Goal: Task Accomplishment & Management: Manage account settings

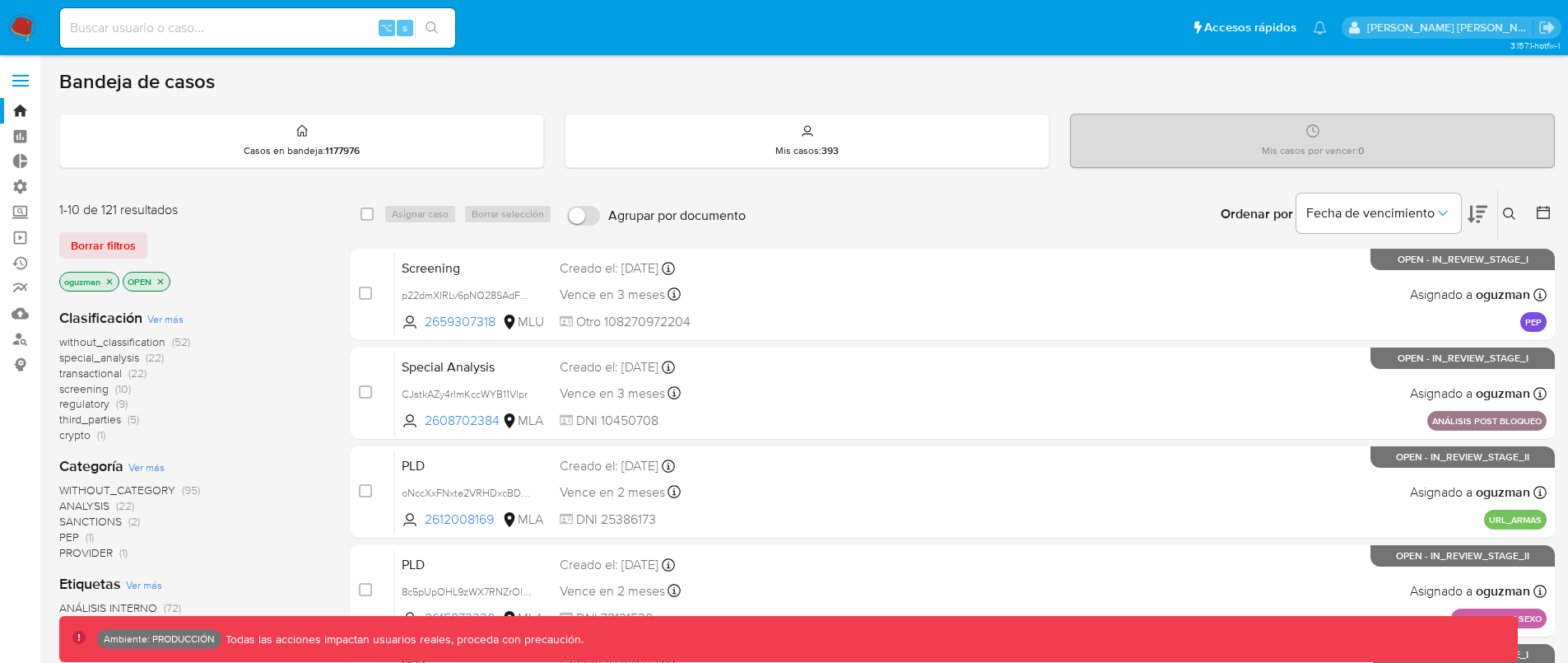
click at [23, 82] on label at bounding box center [21, 80] width 41 height 34
click at [0, 0] on input "checkbox" at bounding box center [0, 0] width 0 height 0
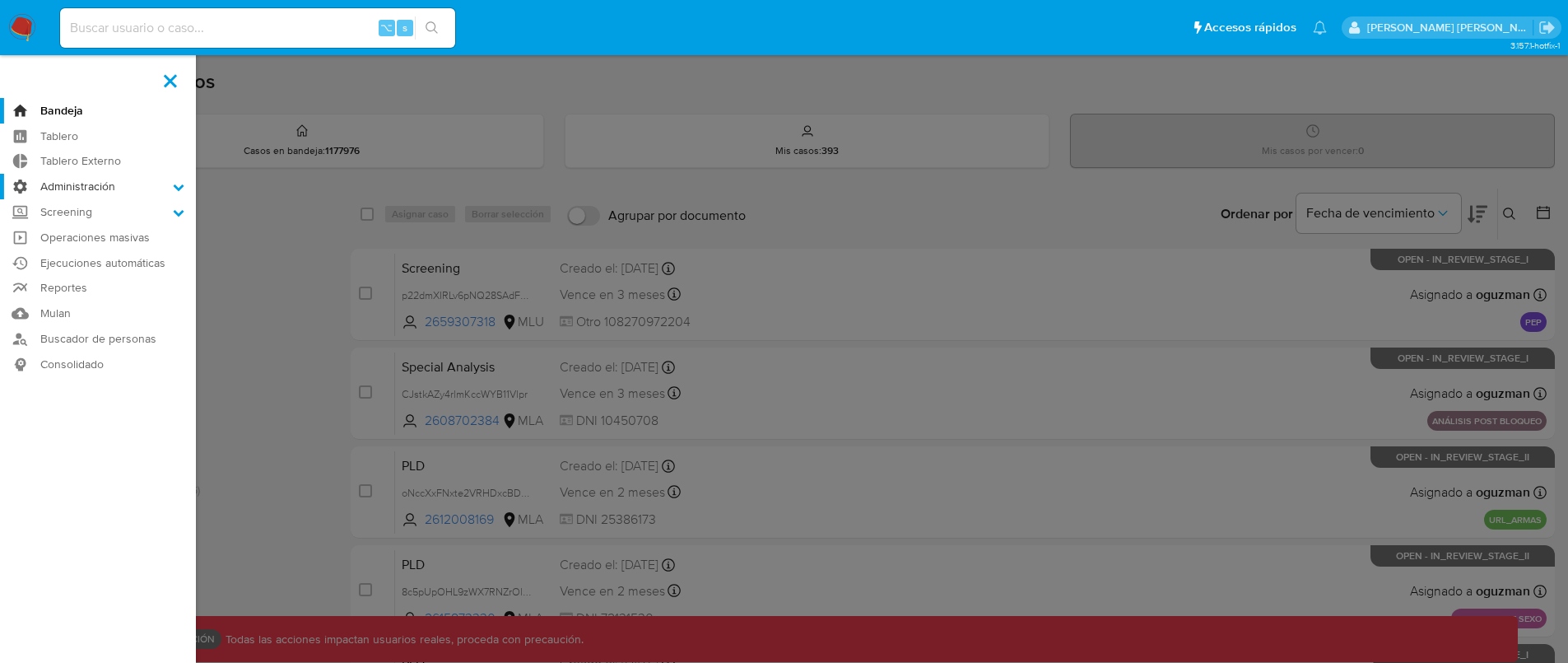
click at [70, 181] on label "Administración" at bounding box center [98, 186] width 196 height 26
click at [0, 0] on input "Administración" at bounding box center [0, 0] width 0 height 0
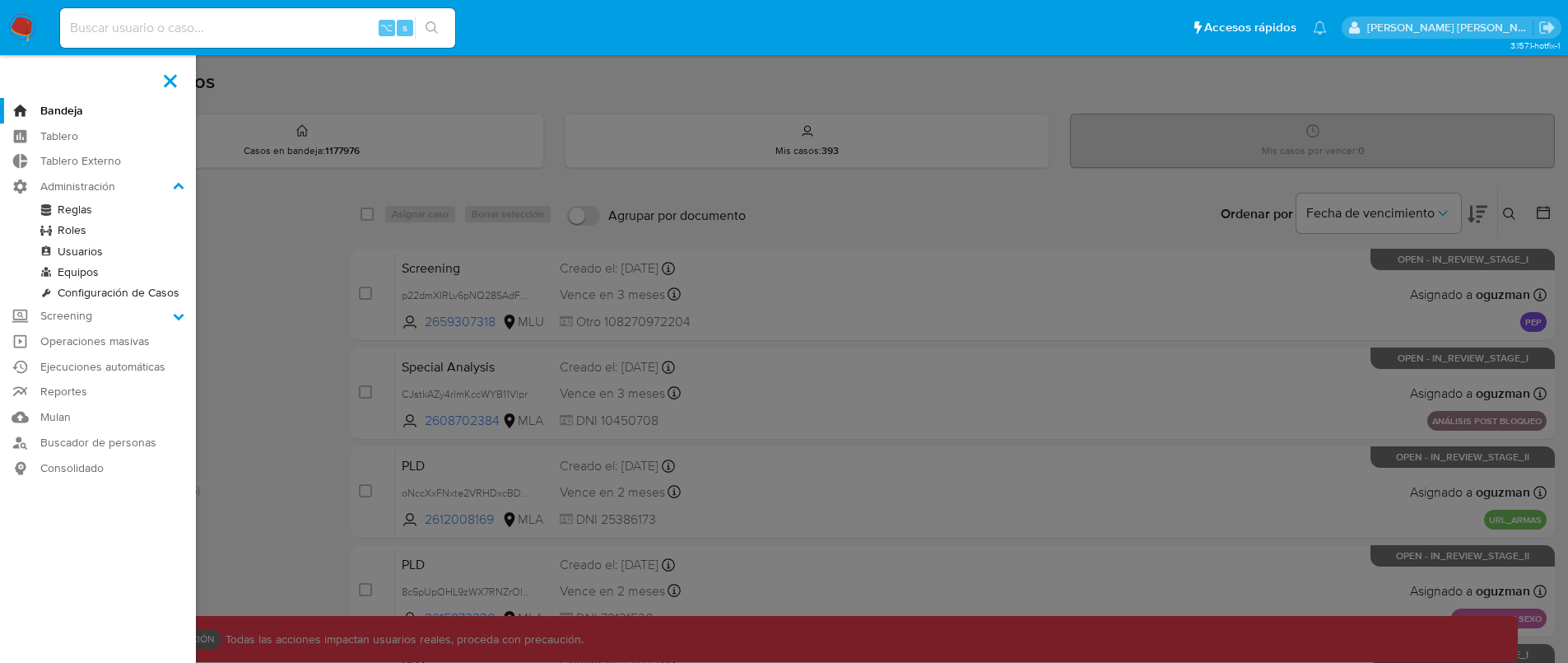
click at [95, 226] on link "Roles" at bounding box center [98, 230] width 196 height 21
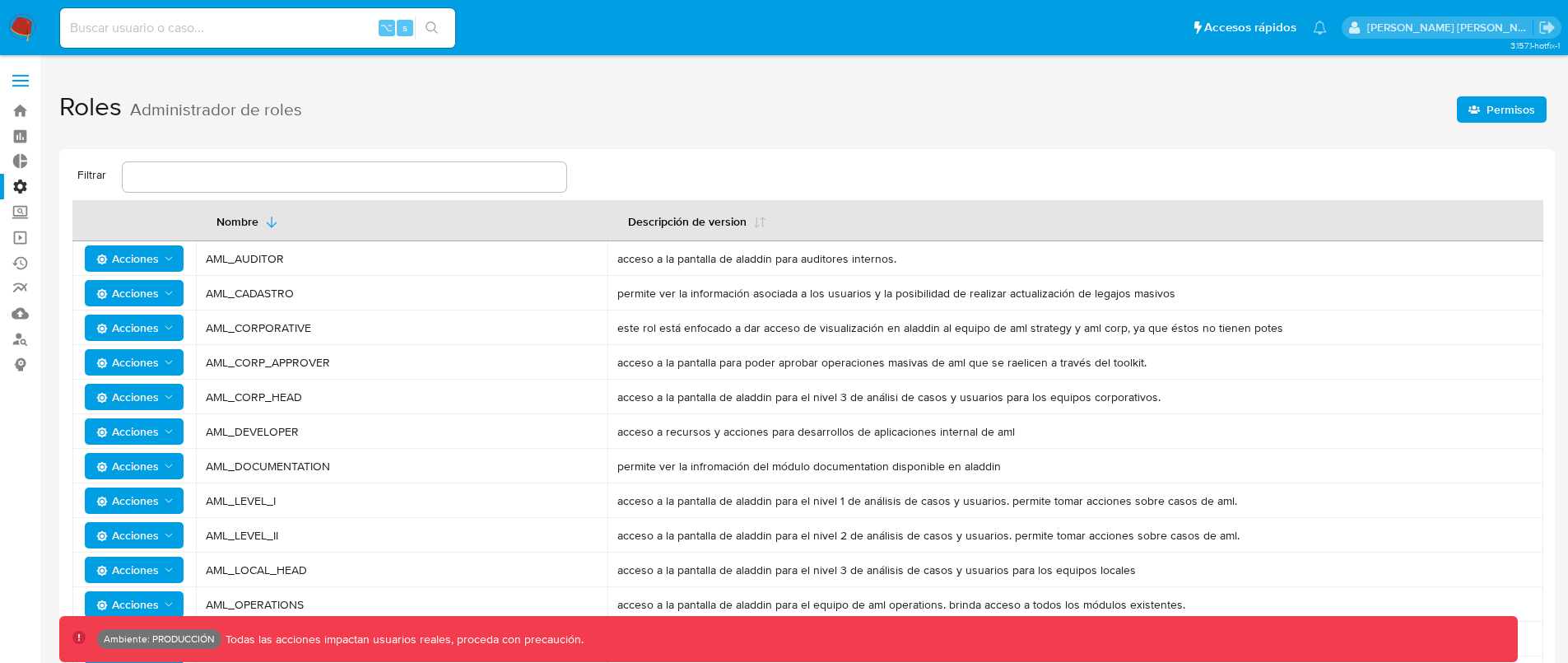
click at [1522, 113] on span "Permisos" at bounding box center [1510, 109] width 49 height 26
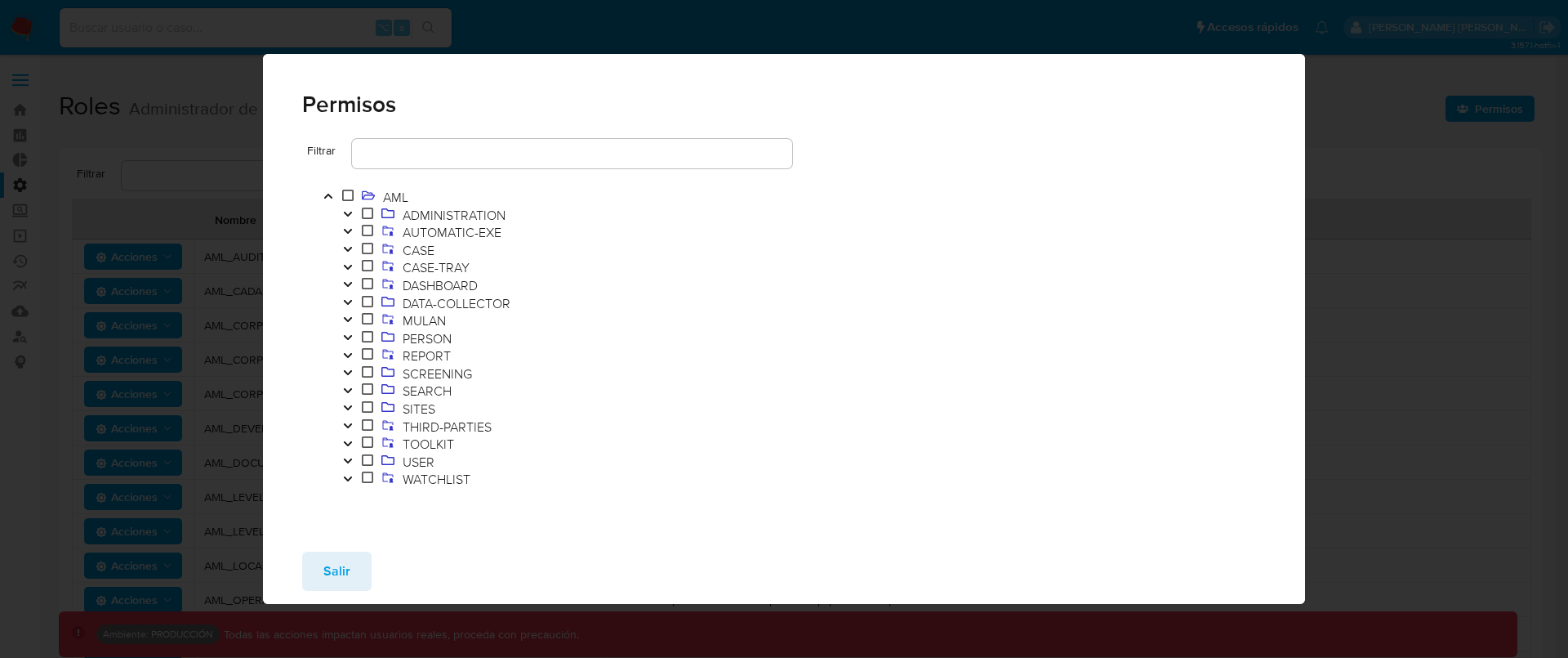
click at [353, 250] on button "Toggle" at bounding box center [347, 250] width 19 height 18
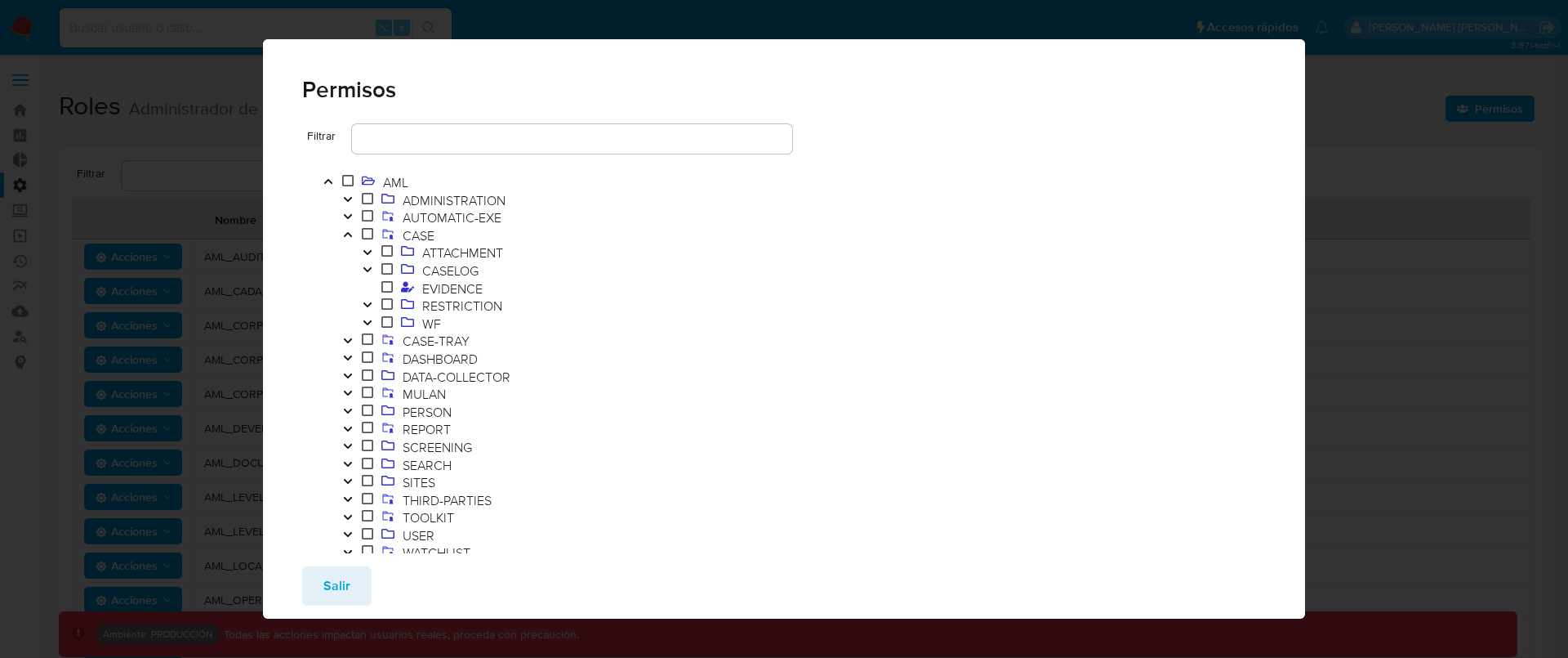
click at [364, 319] on icon "Toggle" at bounding box center [368, 322] width 12 height 10
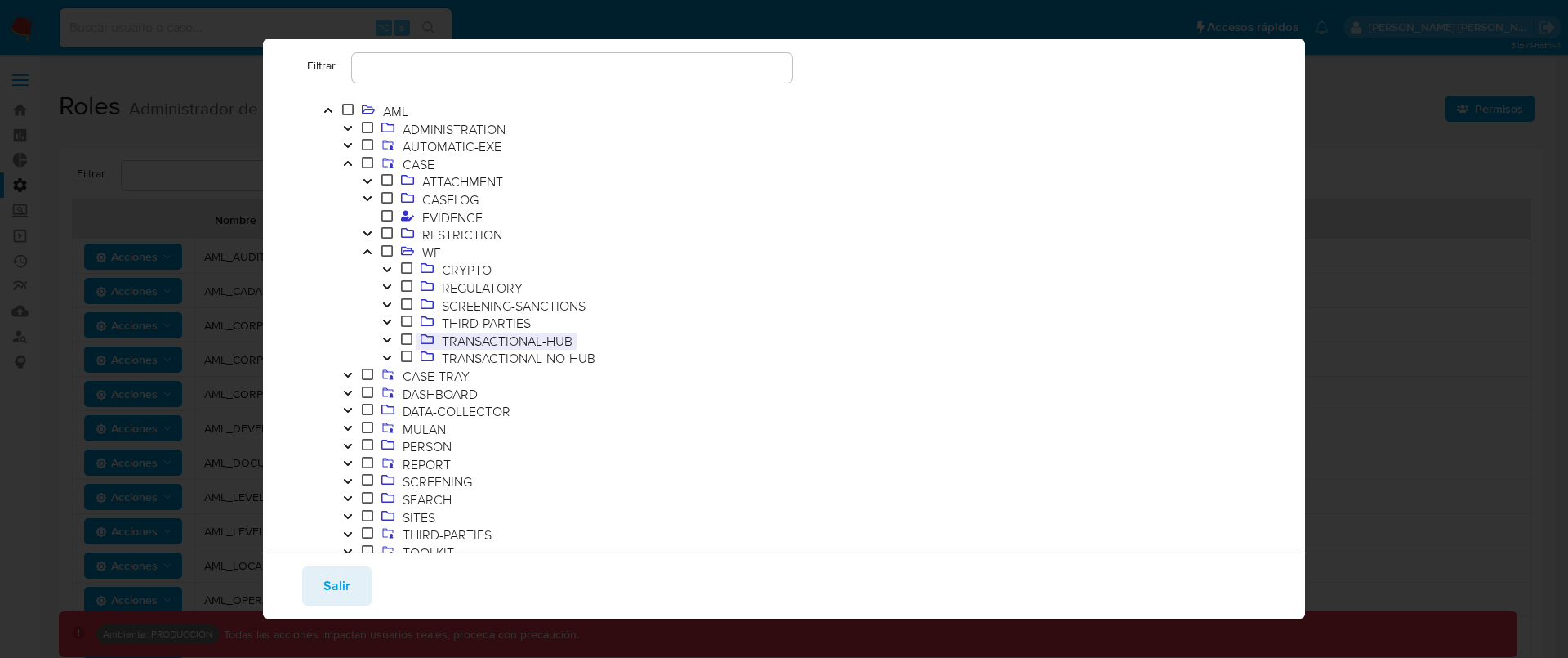
scroll to position [72, 0]
click at [392, 317] on icon "Toggle" at bounding box center [387, 321] width 12 height 10
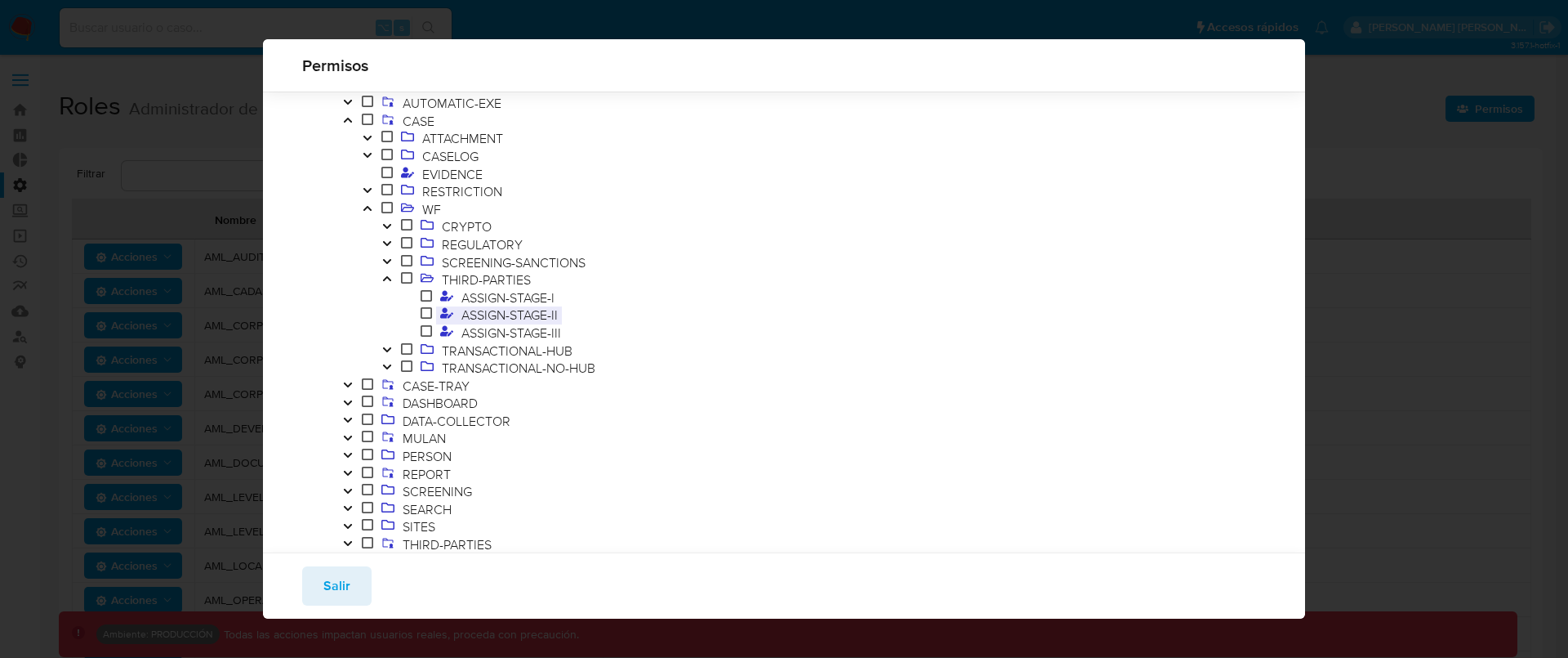
scroll to position [84, 0]
click at [535, 304] on span "ASSIGN-STAGE-II" at bounding box center [509, 312] width 104 height 18
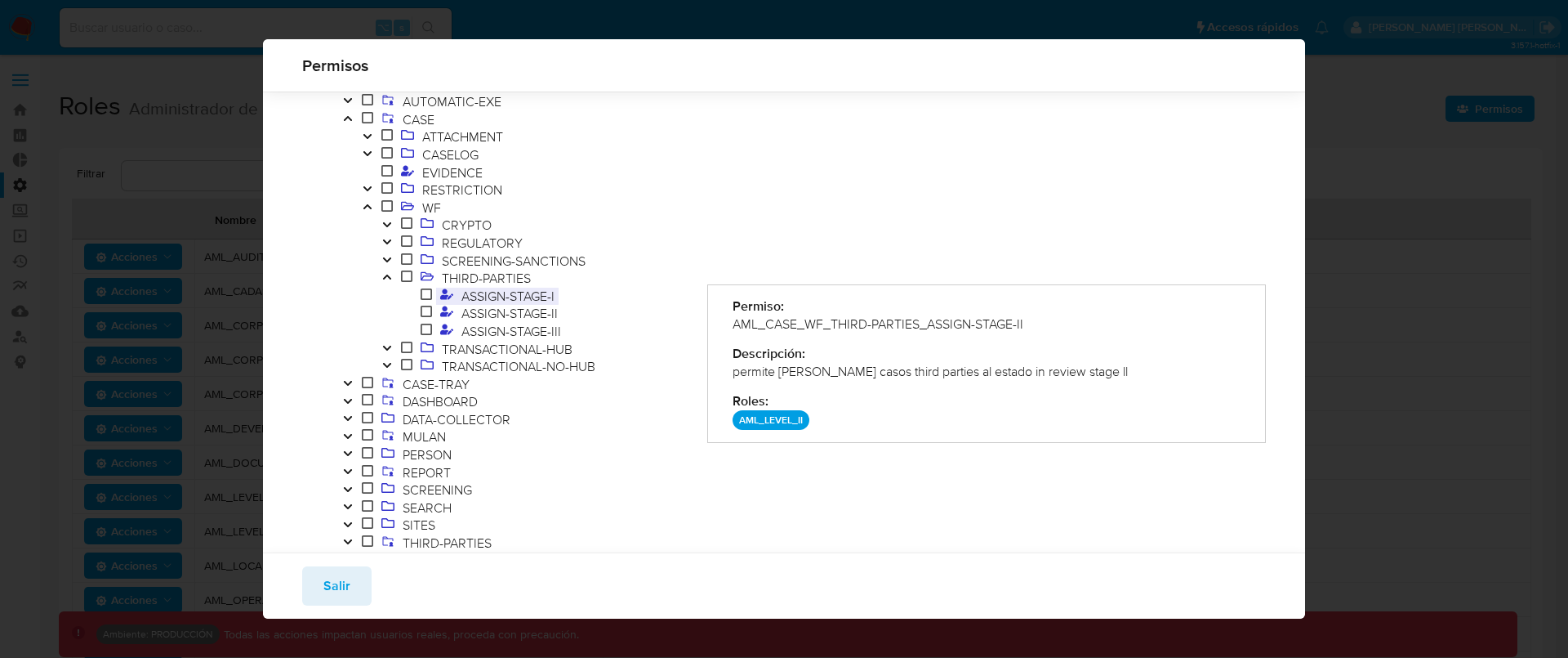
click at [537, 296] on span "ASSIGN-STAGE-I" at bounding box center [508, 296] width 101 height 18
click at [538, 310] on span "ASSIGN-STAGE-II" at bounding box center [509, 312] width 104 height 18
click at [541, 296] on span "ASSIGN-STAGE-I" at bounding box center [508, 296] width 101 height 18
click at [540, 313] on span "ASSIGN-STAGE-II" at bounding box center [509, 312] width 104 height 18
click at [542, 327] on span "ASSIGN-STAGE-III" at bounding box center [511, 331] width 108 height 18
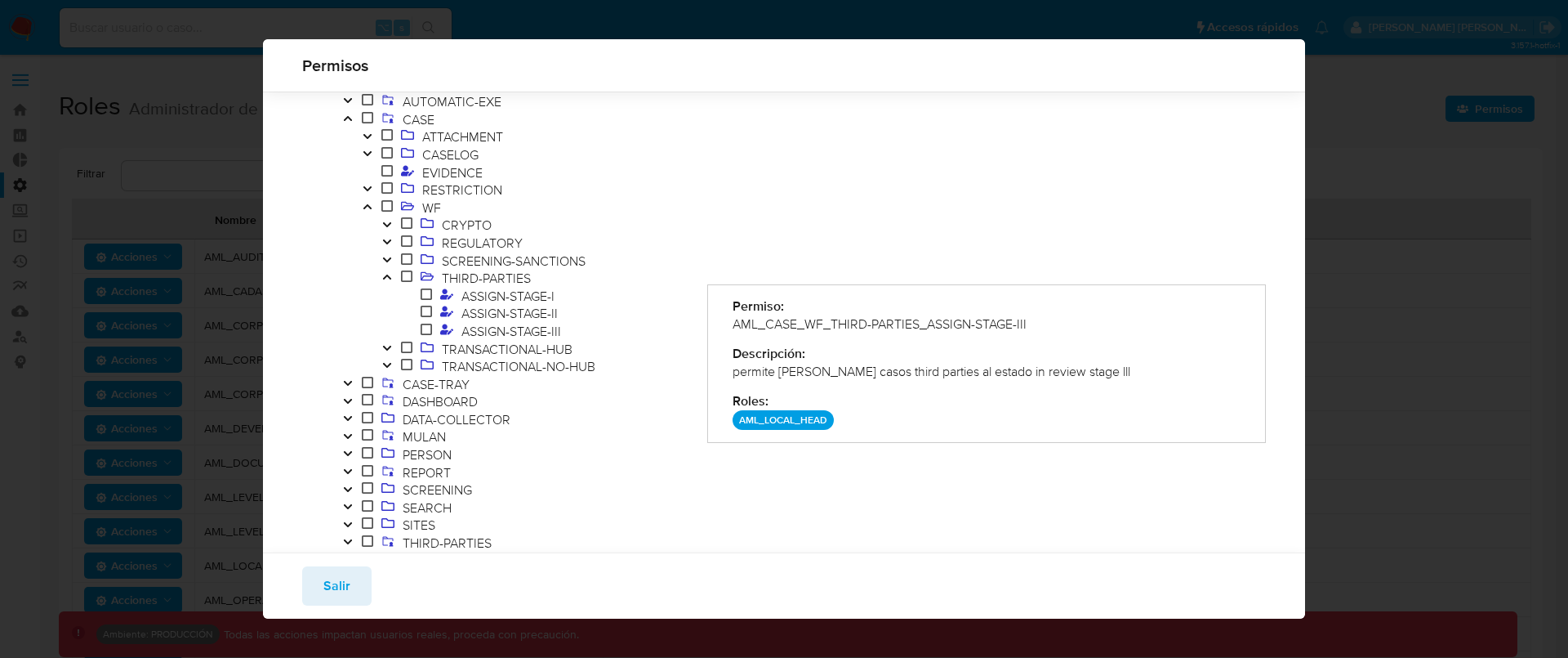
click at [392, 349] on button "Toggle" at bounding box center [387, 349] width 19 height 18
click at [520, 366] on span "ASSIGN-STAGE-I" at bounding box center [508, 366] width 101 height 18
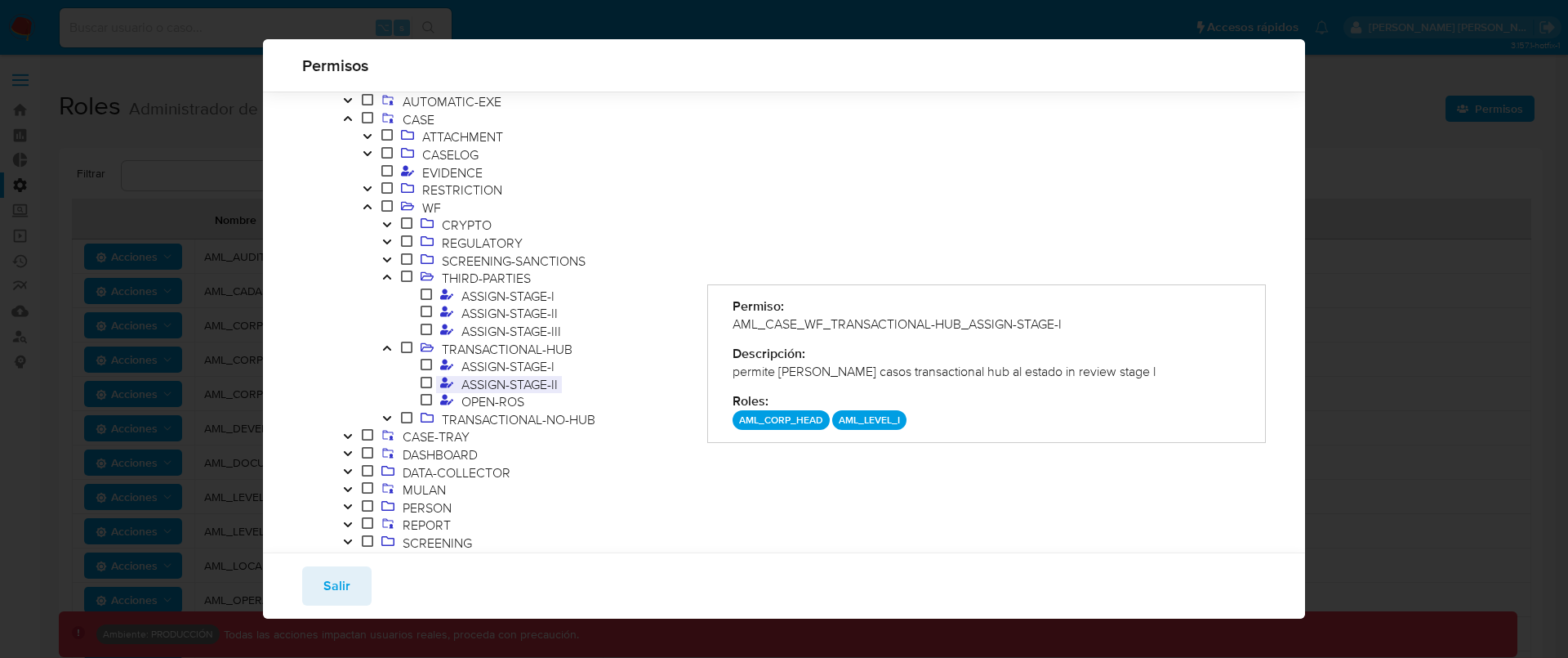
click at [543, 379] on span "ASSIGN-STAGE-II" at bounding box center [509, 384] width 104 height 18
click at [394, 420] on span "TRANSACTIONAL-NO-HUB" at bounding box center [534, 420] width 313 height 18
click at [388, 418] on icon "Toggle" at bounding box center [386, 418] width 8 height 5
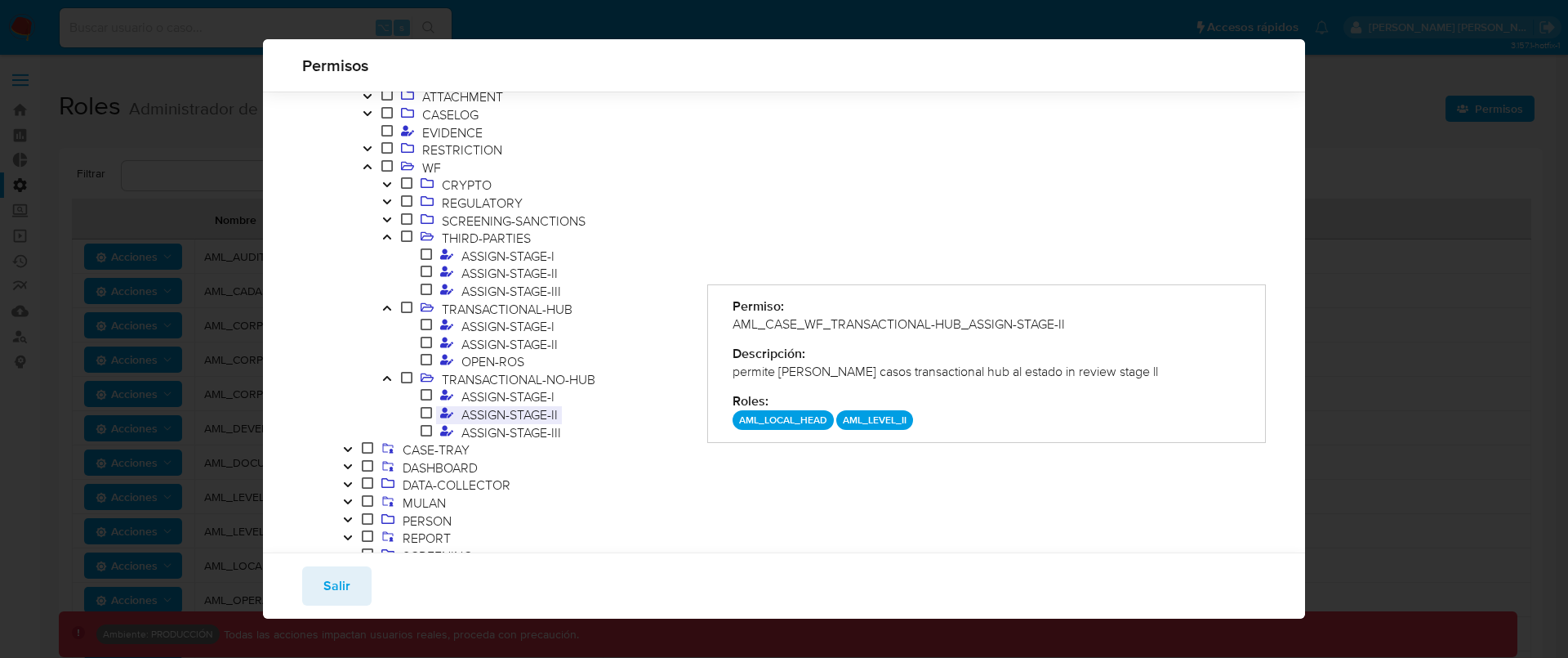
scroll to position [139, 0]
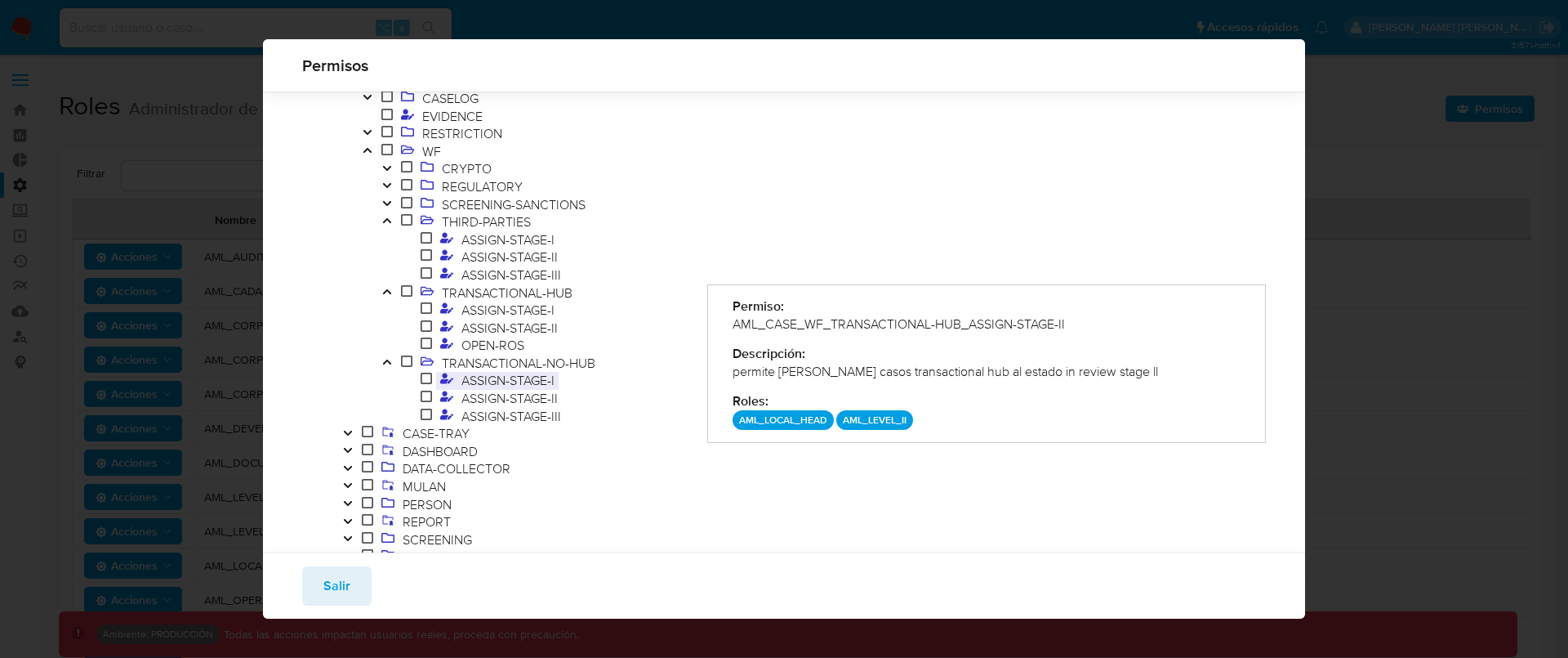
click at [539, 379] on span "ASSIGN-STAGE-I" at bounding box center [508, 380] width 101 height 18
click at [542, 397] on span "ASSIGN-STAGE-II" at bounding box center [509, 397] width 104 height 18
click at [539, 414] on span "ASSIGN-STAGE-III" at bounding box center [511, 416] width 108 height 18
click at [537, 400] on span "ASSIGN-STAGE-II" at bounding box center [509, 397] width 104 height 18
click at [536, 382] on span "ASSIGN-STAGE-I" at bounding box center [508, 380] width 101 height 18
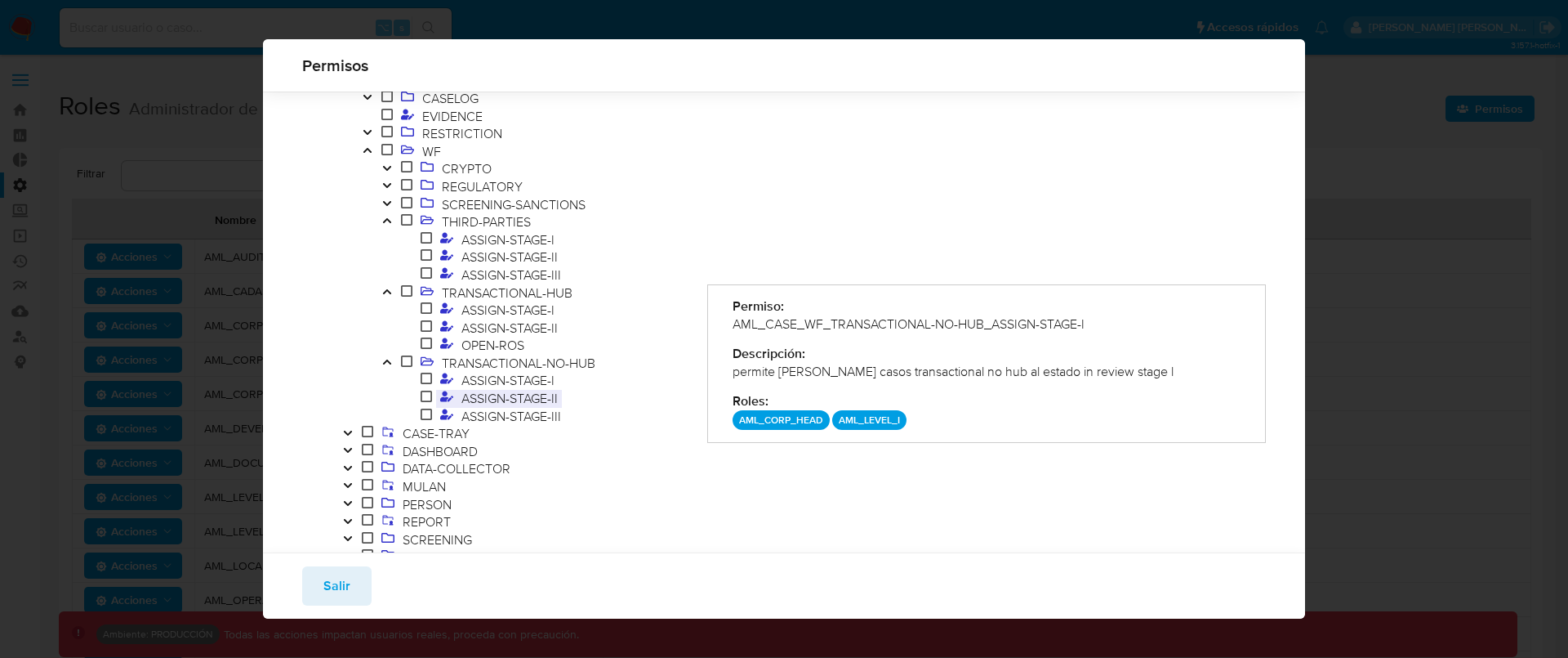
click at [535, 404] on span "ASSIGN-STAGE-II" at bounding box center [509, 397] width 104 height 18
click at [537, 409] on span "ASSIGN-STAGE-III" at bounding box center [511, 416] width 108 height 18
click at [561, 327] on span "ASSIGN-STAGE-II" at bounding box center [509, 327] width 104 height 18
click at [517, 347] on span "OPEN-ROS" at bounding box center [492, 345] width 71 height 18
click at [529, 412] on span "ASSIGN-STAGE-III" at bounding box center [511, 416] width 108 height 18
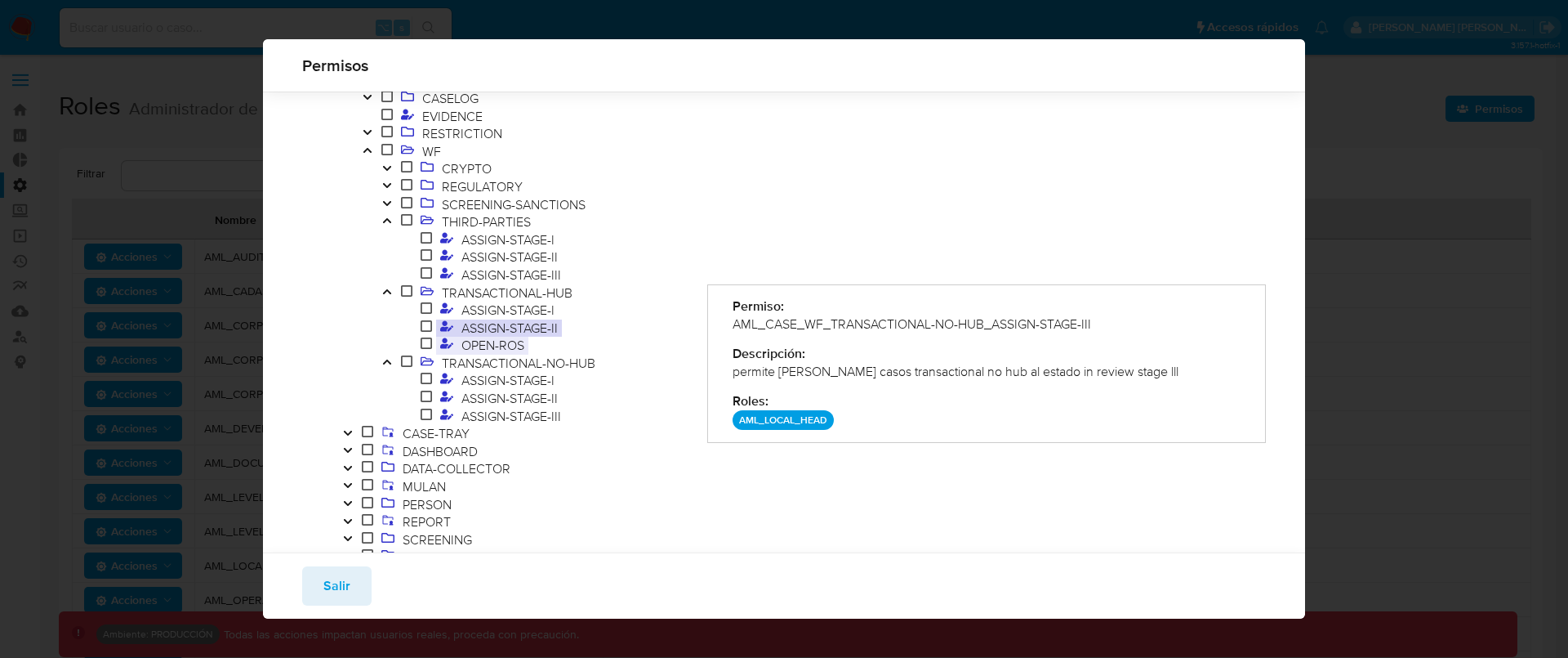
click at [508, 344] on span "OPEN-ROS" at bounding box center [492, 345] width 71 height 18
click at [526, 414] on span "ASSIGN-STAGE-III" at bounding box center [511, 416] width 108 height 18
click at [529, 342] on span "OPEN-ROS" at bounding box center [544, 346] width 294 height 18
click at [492, 343] on span "OPEN-ROS" at bounding box center [492, 345] width 71 height 18
click at [538, 271] on span "ASSIGN-STAGE-III" at bounding box center [511, 274] width 108 height 18
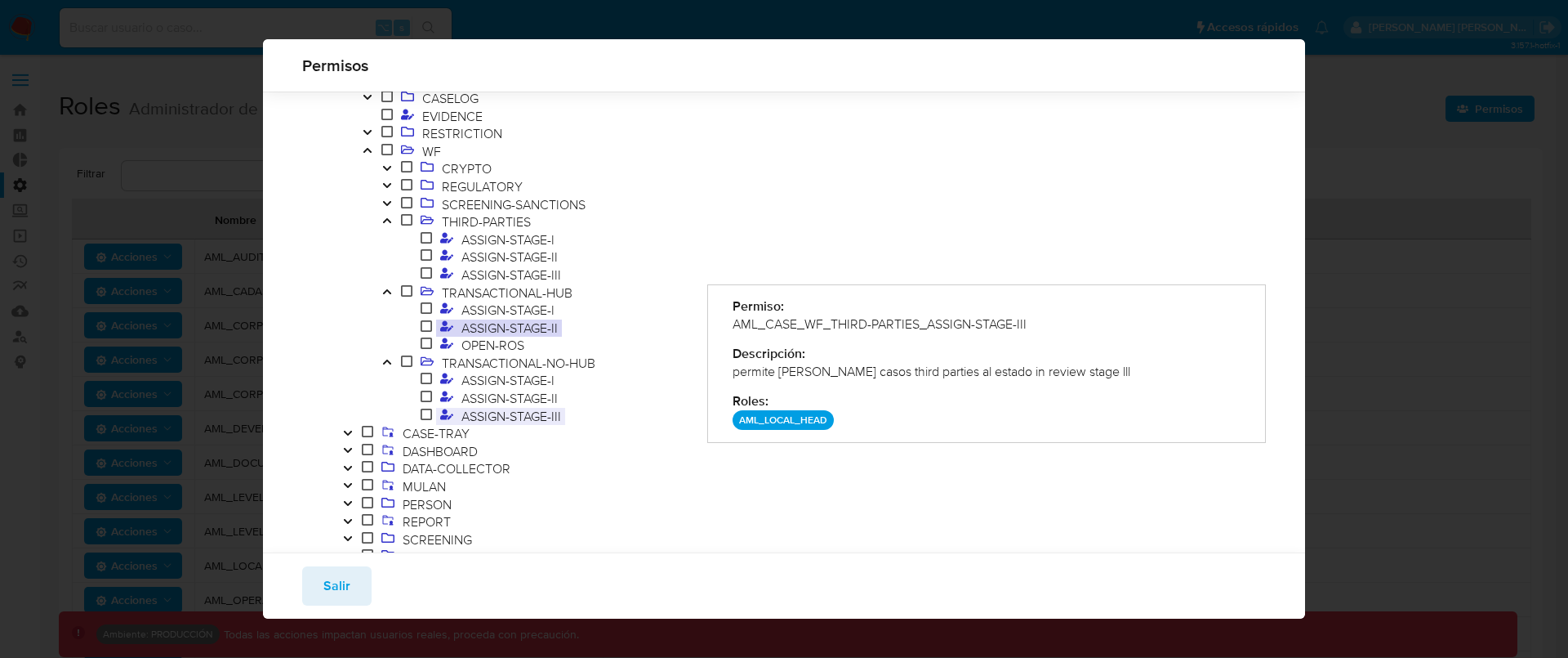
click at [505, 419] on span "ASSIGN-STAGE-III" at bounding box center [511, 416] width 108 height 18
click at [523, 343] on span "OPEN-ROS" at bounding box center [492, 345] width 71 height 18
click at [529, 273] on span "ASSIGN-STAGE-III" at bounding box center [511, 274] width 108 height 18
click at [386, 204] on icon "Toggle" at bounding box center [386, 202] width 8 height 5
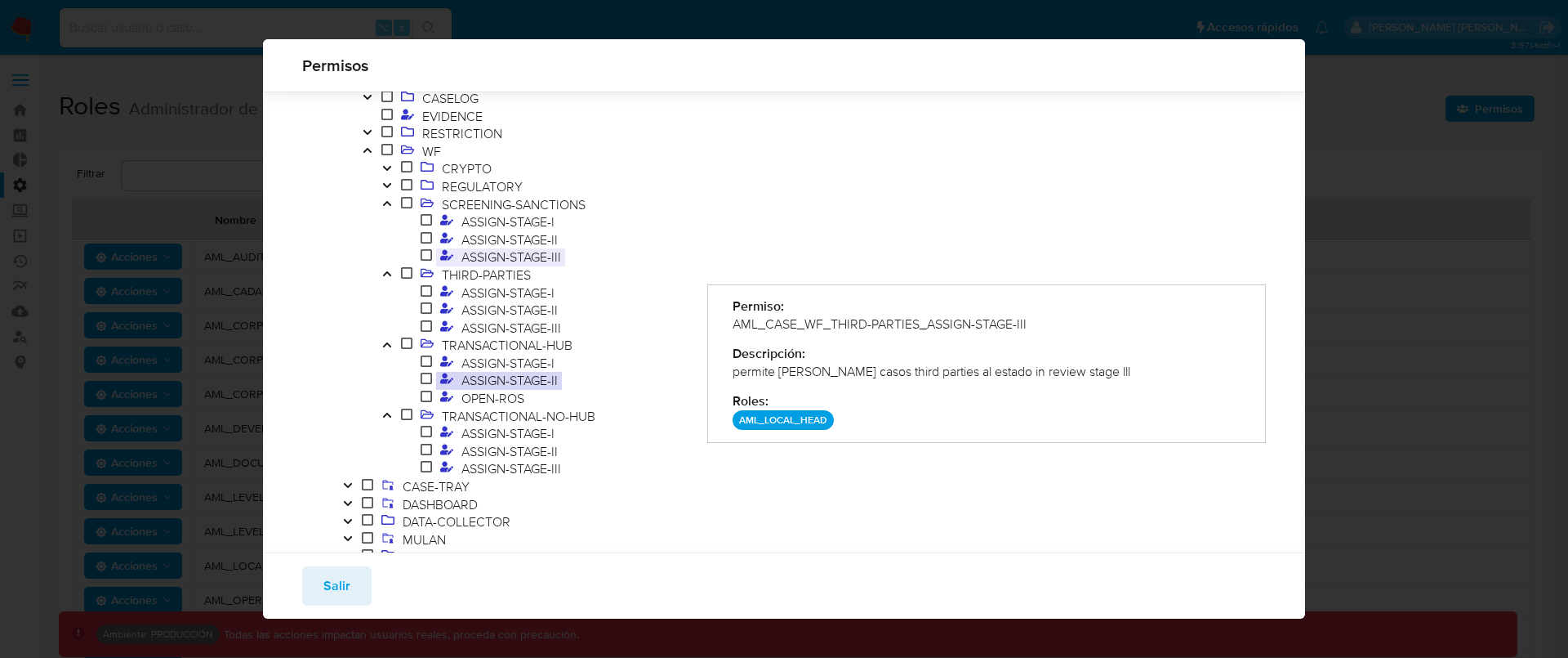
click at [531, 253] on span "ASSIGN-STAGE-III" at bounding box center [511, 256] width 108 height 18
click at [387, 184] on icon "Toggle" at bounding box center [387, 185] width 12 height 10
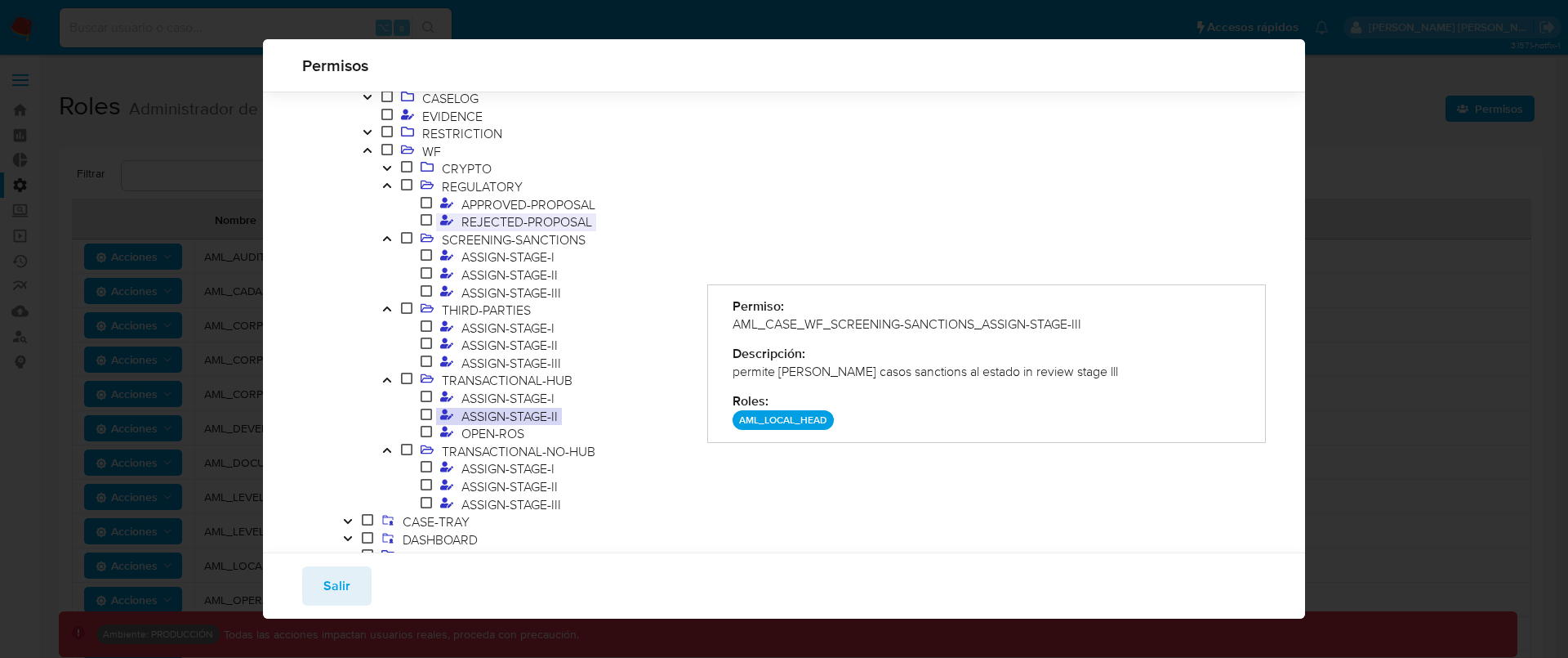
click at [542, 222] on span "REJECTED-PROPOSAL" at bounding box center [527, 221] width 139 height 18
click at [545, 205] on span "APPROVED-PROPOSAL" at bounding box center [529, 204] width 142 height 18
click at [386, 167] on icon "Toggle" at bounding box center [387, 168] width 12 height 10
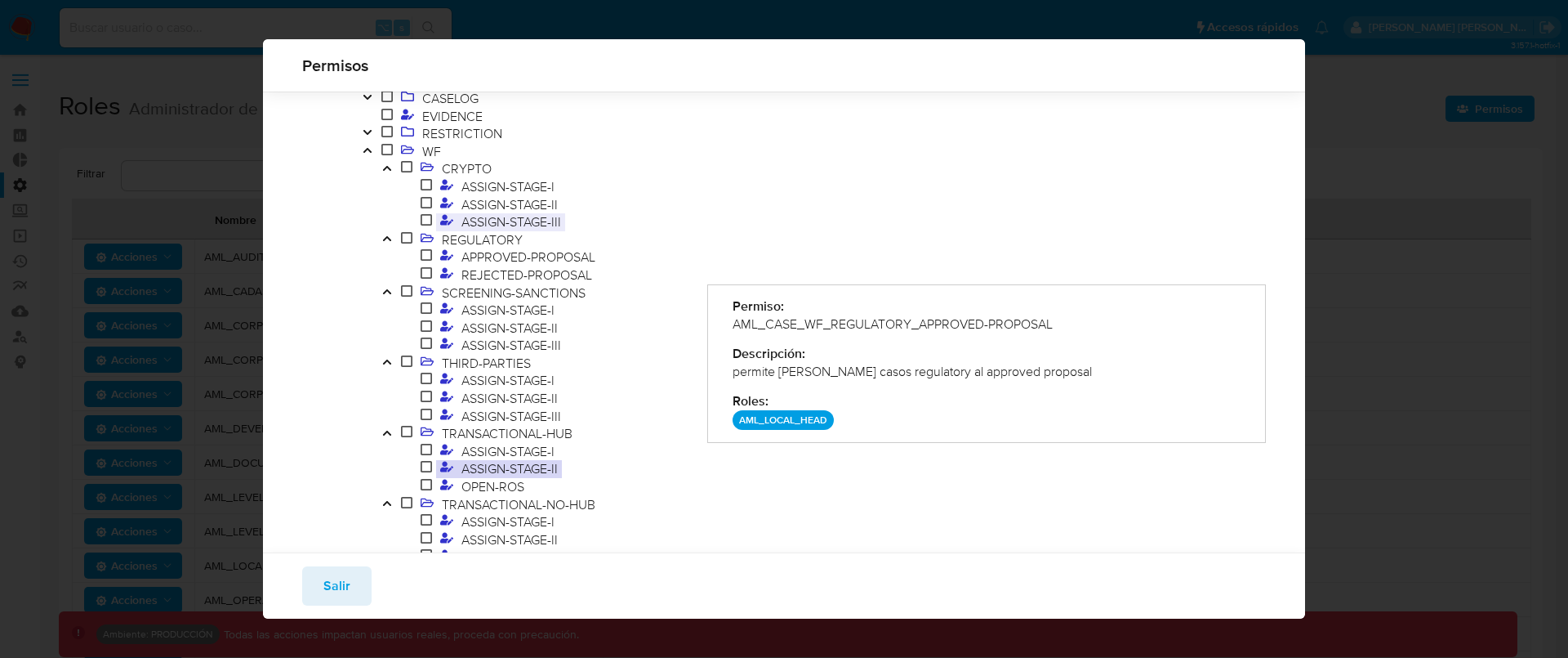
click at [508, 221] on span "ASSIGN-STAGE-III" at bounding box center [511, 221] width 108 height 18
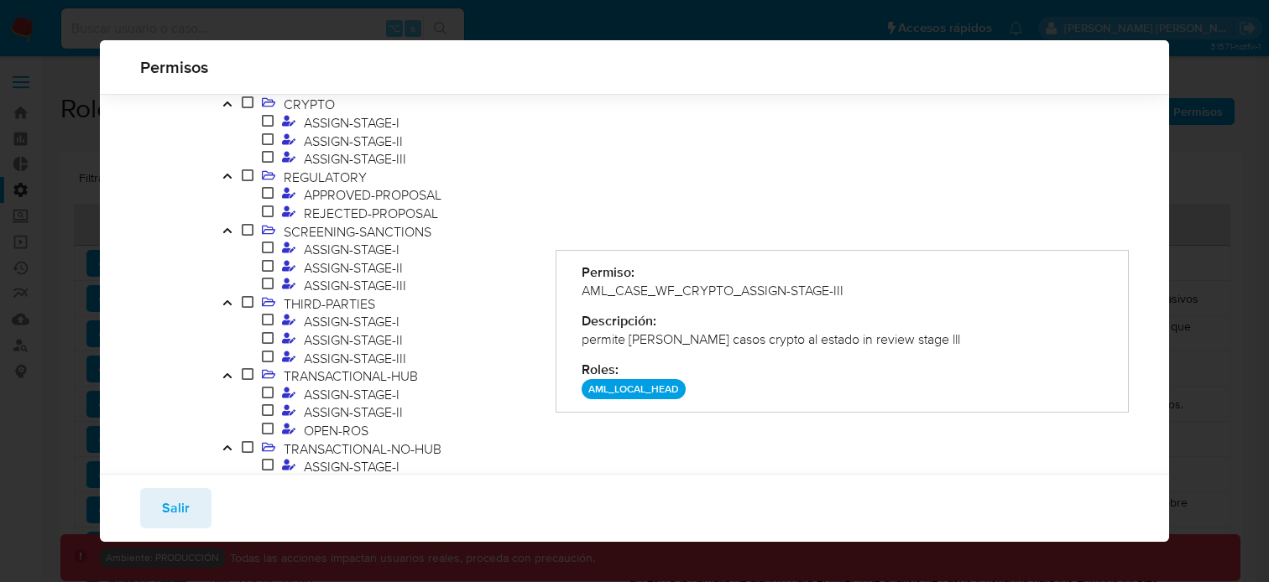
scroll to position [184, 0]
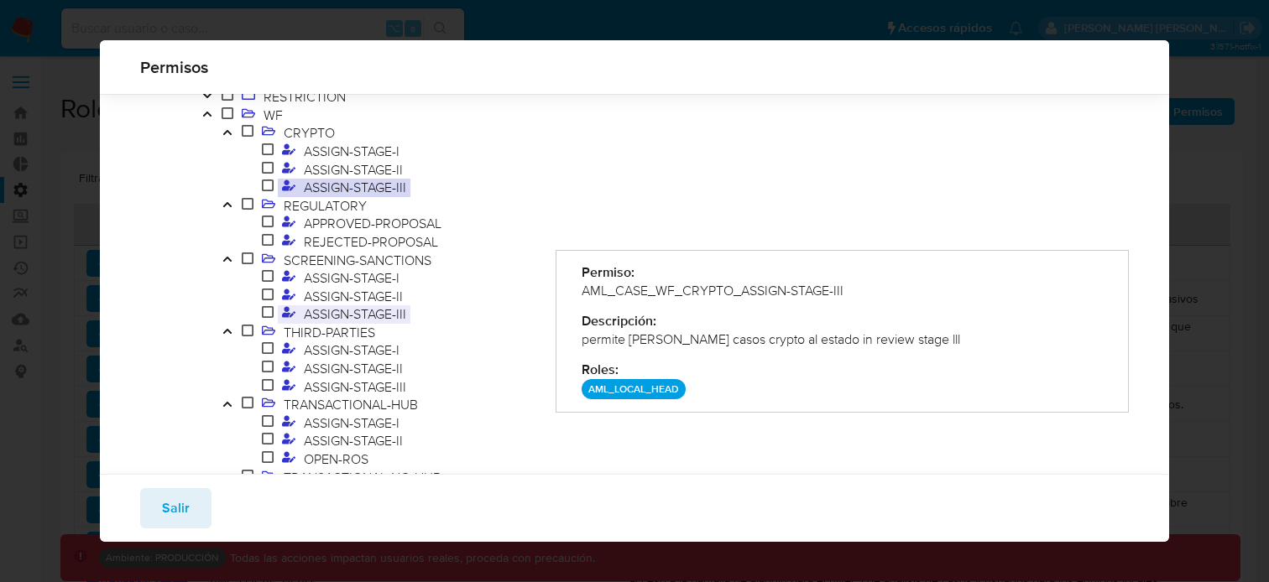
click at [390, 314] on span "ASSIGN-STAGE-III" at bounding box center [355, 314] width 111 height 18
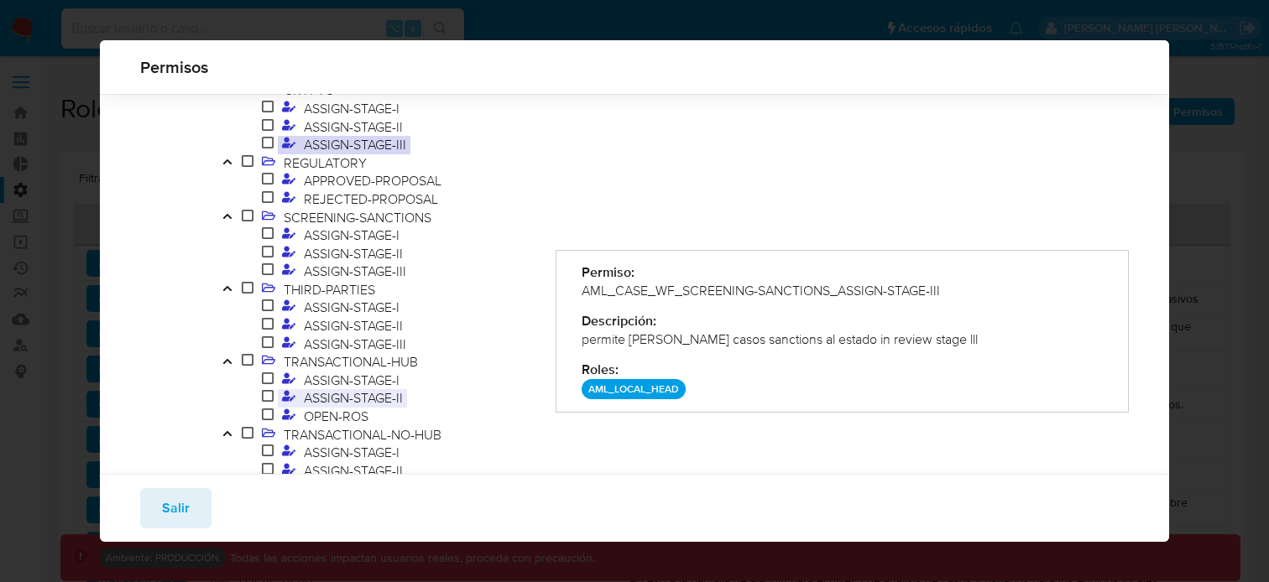
scroll to position [227, 0]
click at [380, 397] on span "ASSIGN-STAGE-II" at bounding box center [353, 397] width 107 height 18
click at [332, 410] on span "OPEN-ROS" at bounding box center [336, 415] width 73 height 18
click at [634, 387] on p "AML_LOCAL_HEAD" at bounding box center [634, 389] width 104 height 20
